Goal: Task Accomplishment & Management: Complete application form

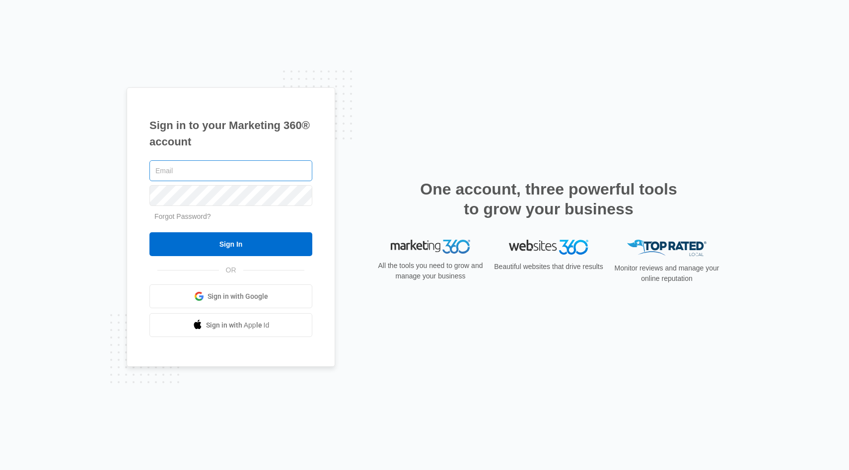
click at [173, 170] on input "text" at bounding box center [230, 170] width 163 height 21
type input "orensieff@gmail.com"
click at [231, 298] on span "Sign in with Google" at bounding box center [237, 296] width 61 height 10
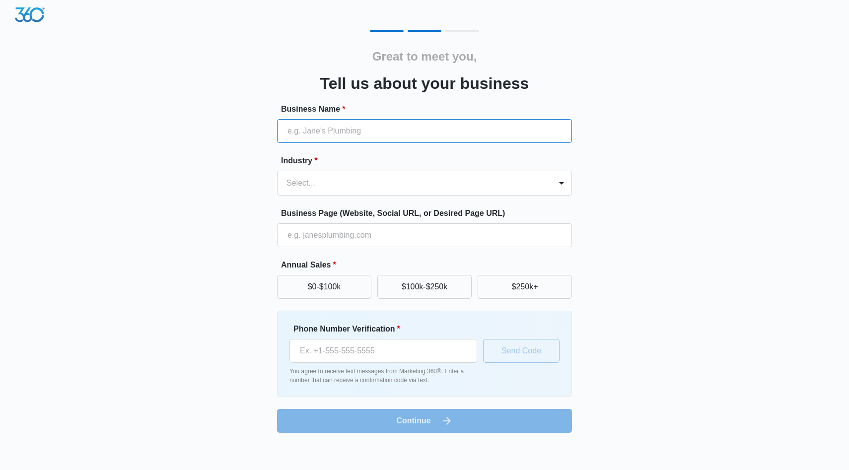
click at [321, 134] on input "Business Name *" at bounding box center [424, 131] width 295 height 24
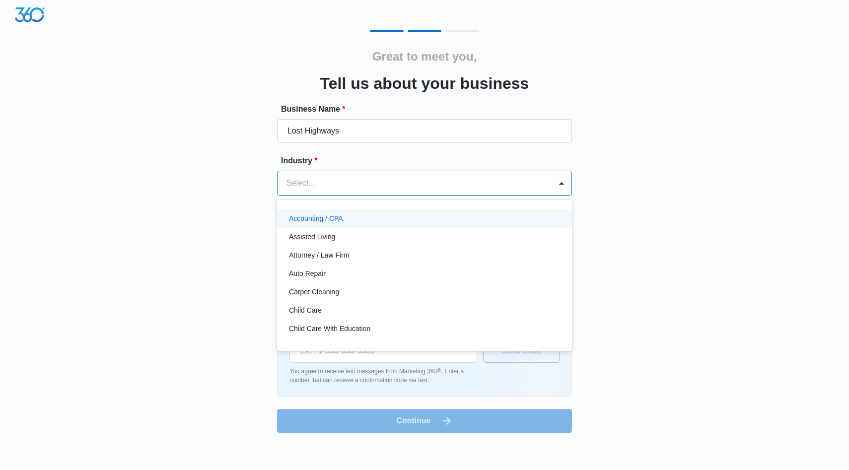
click at [448, 183] on div at bounding box center [412, 183] width 252 height 14
click at [356, 130] on input "Lost Highways" at bounding box center [424, 131] width 295 height 24
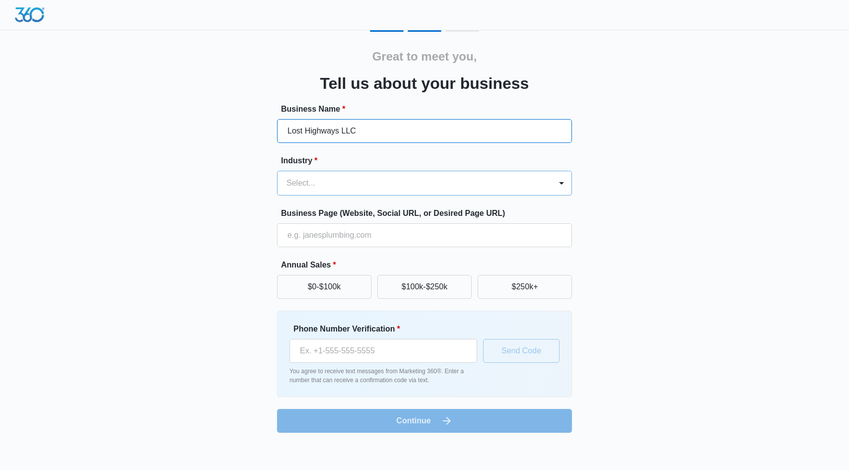
type input "Lost Highways LLC"
click at [467, 186] on div at bounding box center [412, 183] width 252 height 14
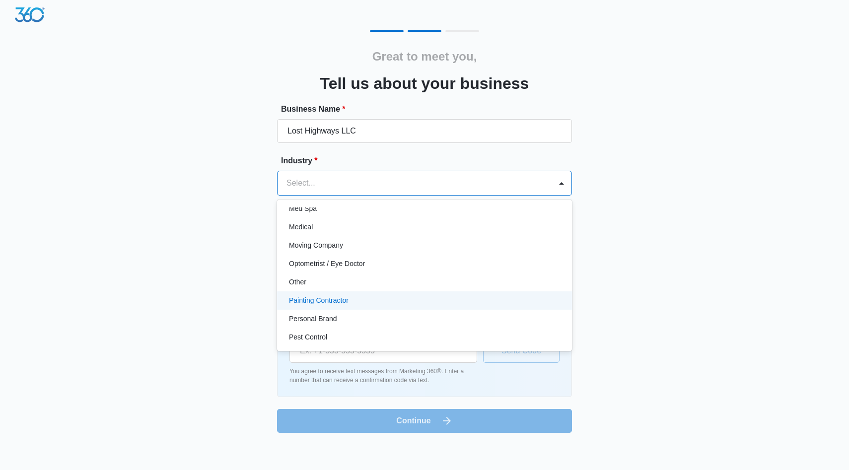
scroll to position [521, 0]
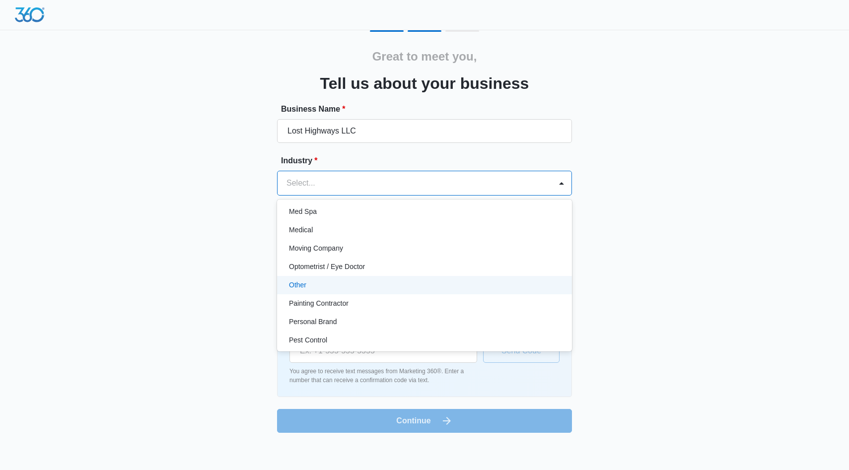
click at [388, 285] on div "Other" at bounding box center [423, 285] width 269 height 10
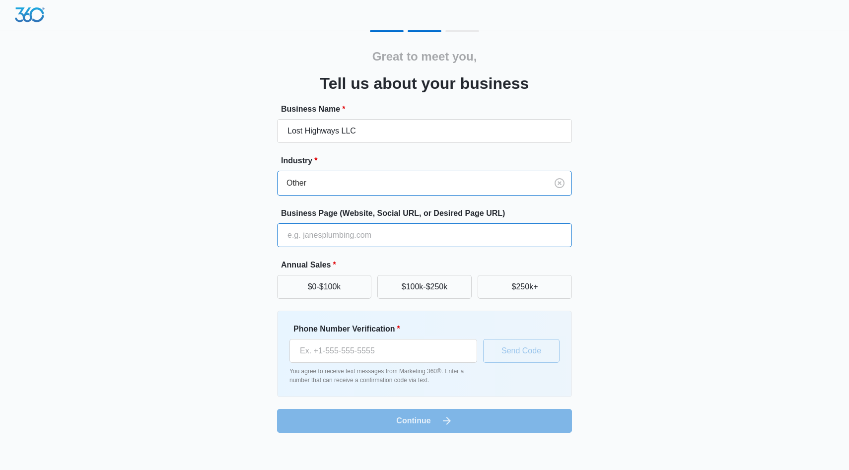
click at [338, 234] on input "Business Page (Website, Social URL, or Desired Page URL)" at bounding box center [424, 235] width 295 height 24
type input "[DOMAIN_NAME]"
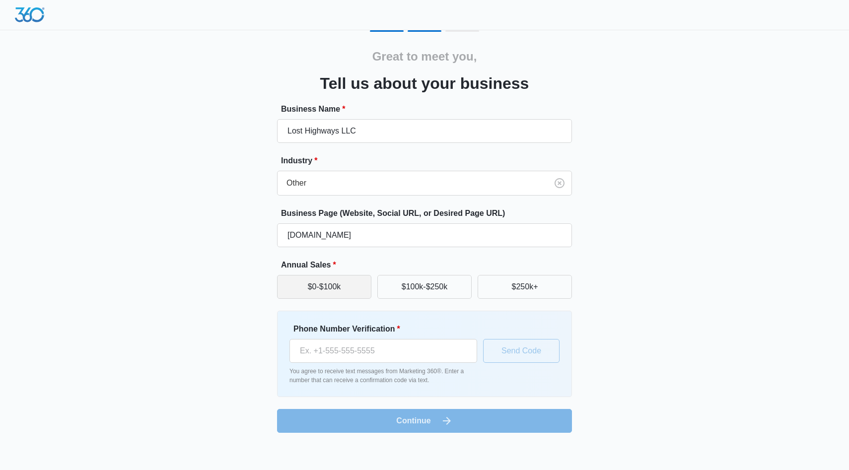
click at [336, 292] on button "$0-$100k" at bounding box center [324, 287] width 94 height 24
click at [377, 351] on input "Phone Number Verification *" at bounding box center [383, 351] width 188 height 24
type input "[PHONE_NUMBER]"
click at [524, 350] on button "Send Code" at bounding box center [521, 351] width 76 height 24
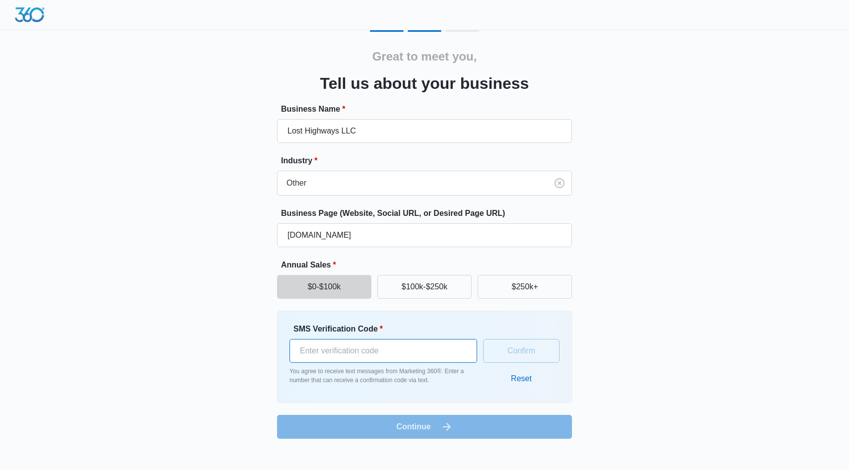
click at [405, 348] on input "SMS Verification Code *" at bounding box center [383, 351] width 188 height 24
click at [341, 357] on input "SMS Verification Code *" at bounding box center [383, 351] width 188 height 24
type input "365152"
click at [519, 349] on button "Confirm" at bounding box center [521, 351] width 76 height 24
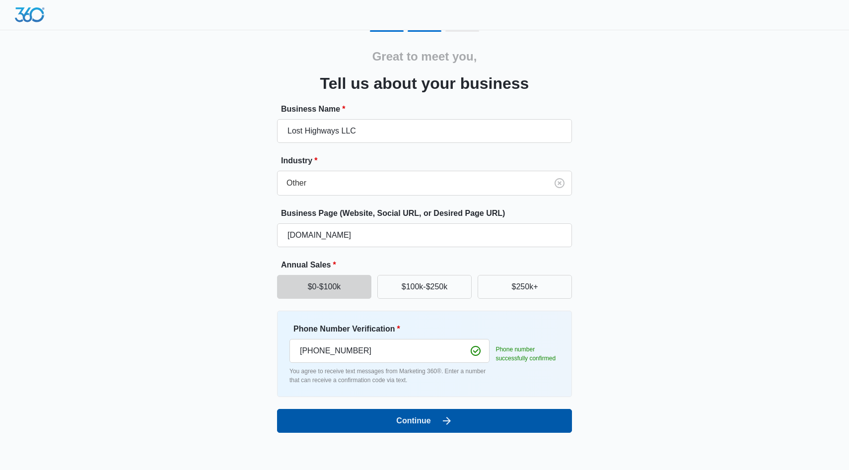
click at [449, 424] on icon "submit" at bounding box center [447, 421] width 12 height 12
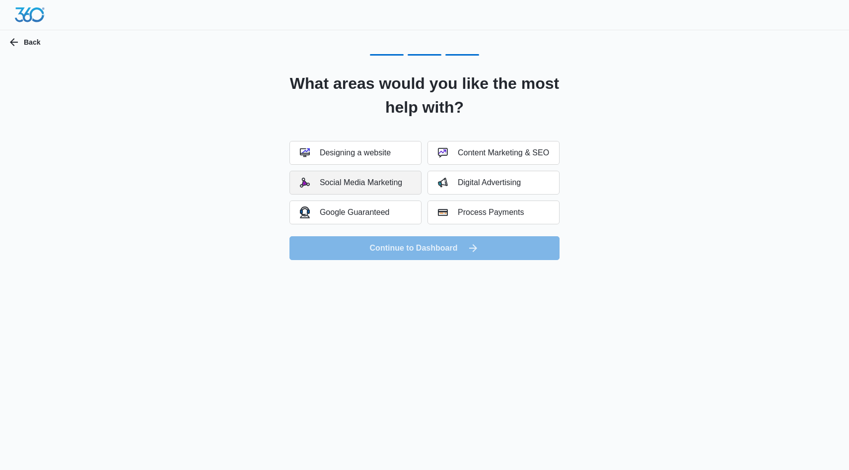
click at [375, 182] on div "Social Media Marketing" at bounding box center [351, 183] width 102 height 10
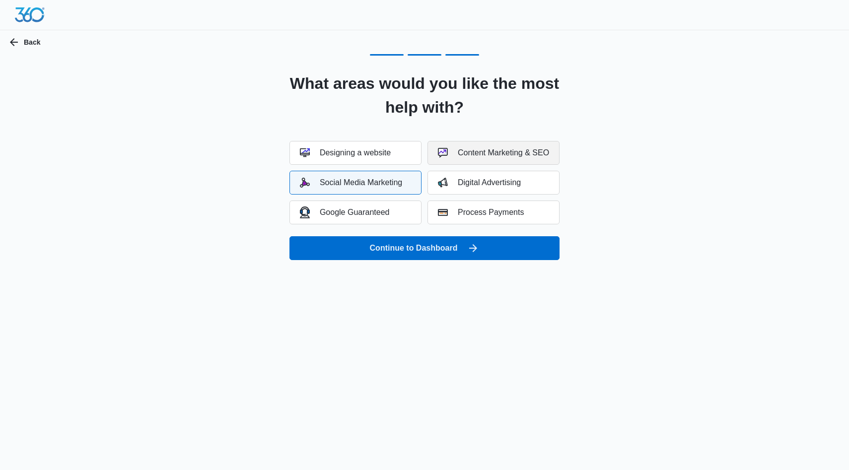
click at [469, 154] on div "Content Marketing & SEO" at bounding box center [493, 153] width 111 height 10
click at [524, 215] on div "Process Payments" at bounding box center [481, 212] width 86 height 10
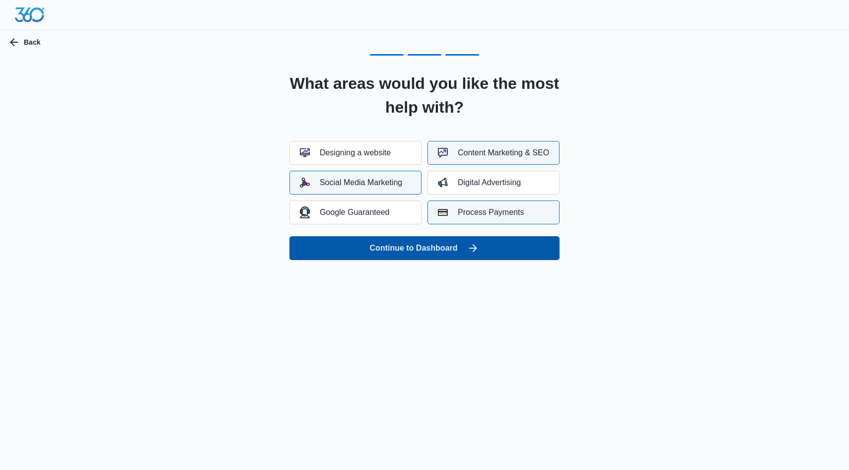
click at [470, 252] on icon "submit" at bounding box center [473, 248] width 12 height 12
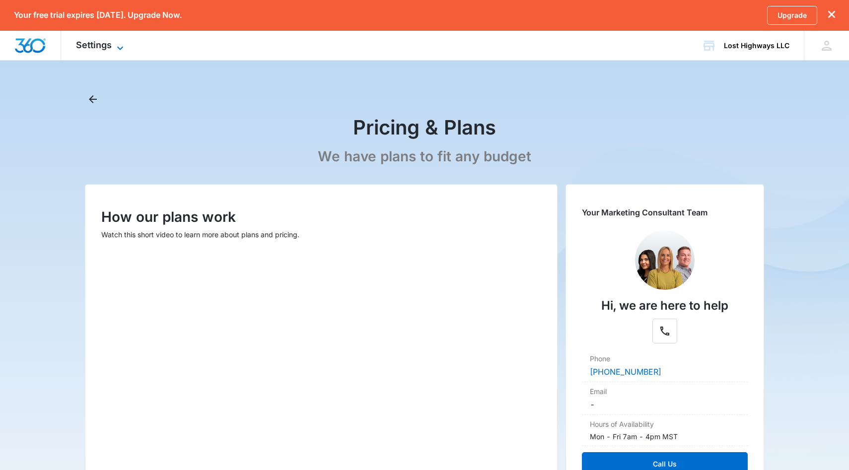
click at [122, 46] on icon at bounding box center [120, 48] width 12 height 12
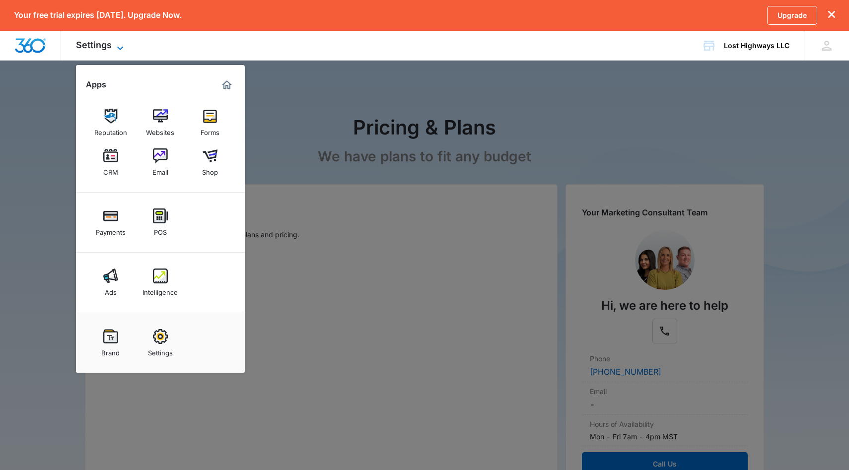
click at [122, 46] on icon at bounding box center [120, 48] width 12 height 12
